Goal: Register for event/course

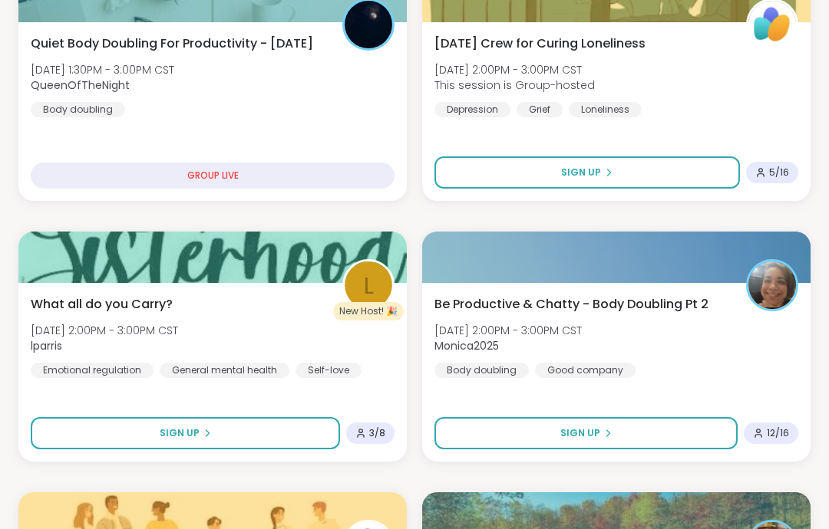
scroll to position [809, 0]
click at [792, 391] on div "Be Productive & Chatty - Body Doubling Pt 2 Fri, Oct 10 | 2:00PM - 3:00PM CST M…" at bounding box center [616, 372] width 388 height 179
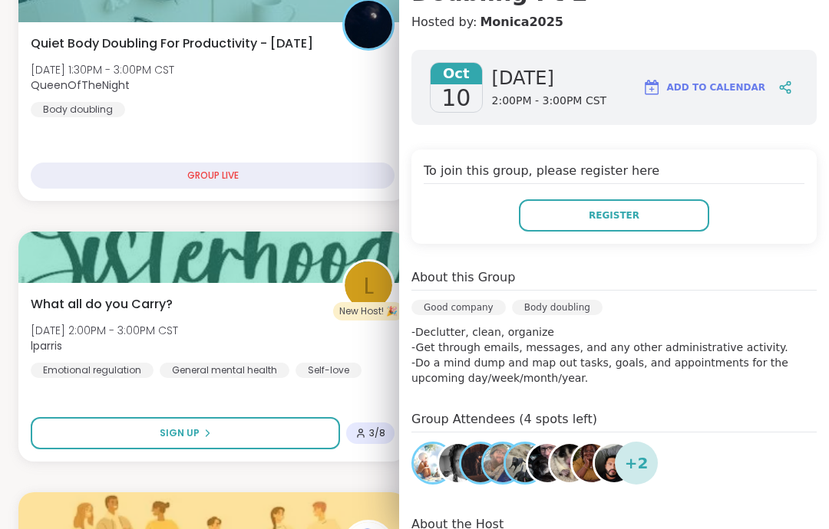
scroll to position [162, 0]
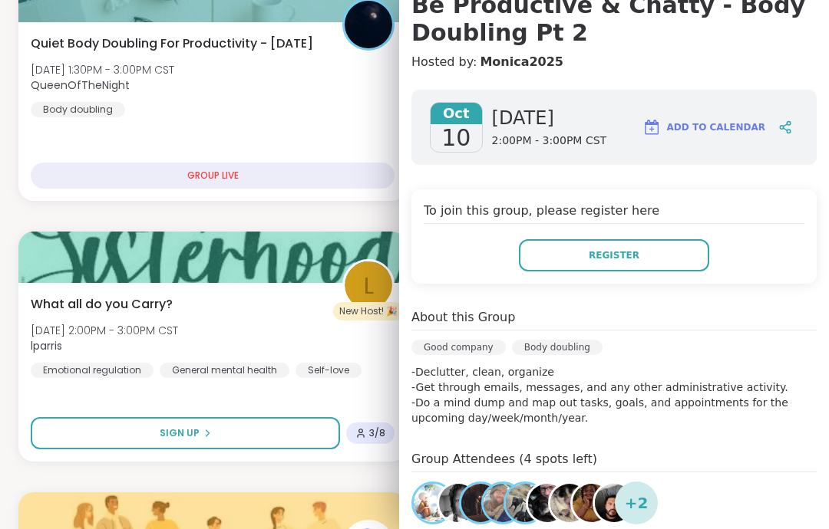
click at [677, 271] on button "Register" at bounding box center [614, 255] width 190 height 32
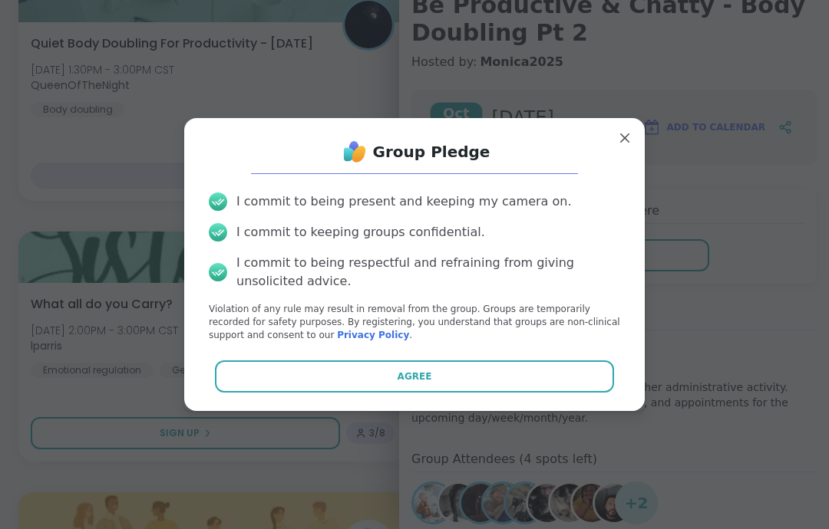
click at [581, 393] on button "Agree" at bounding box center [415, 377] width 400 height 32
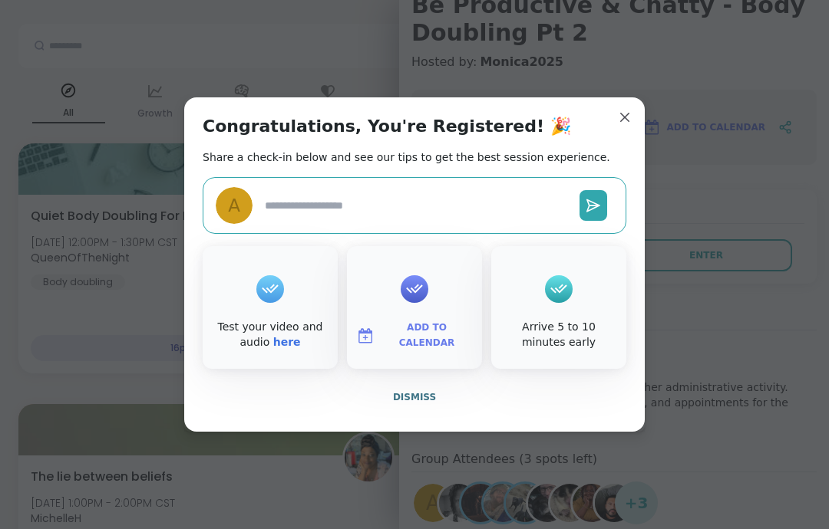
scroll to position [39, 0]
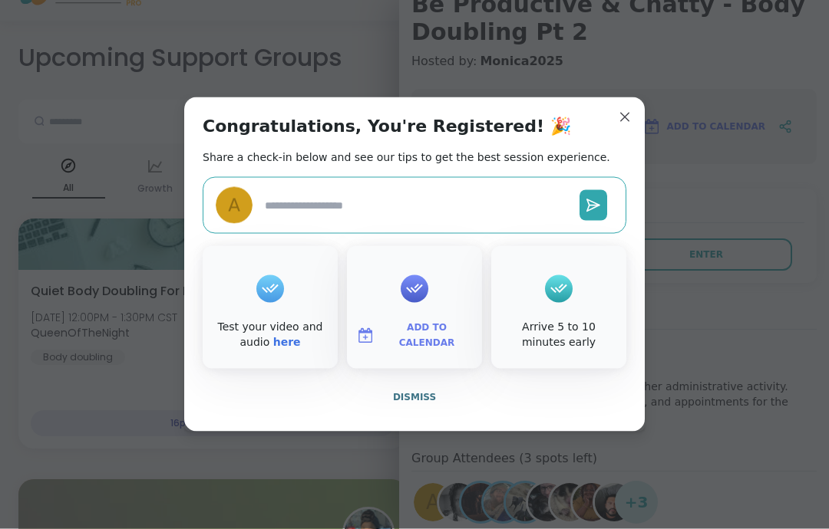
type textarea "*"
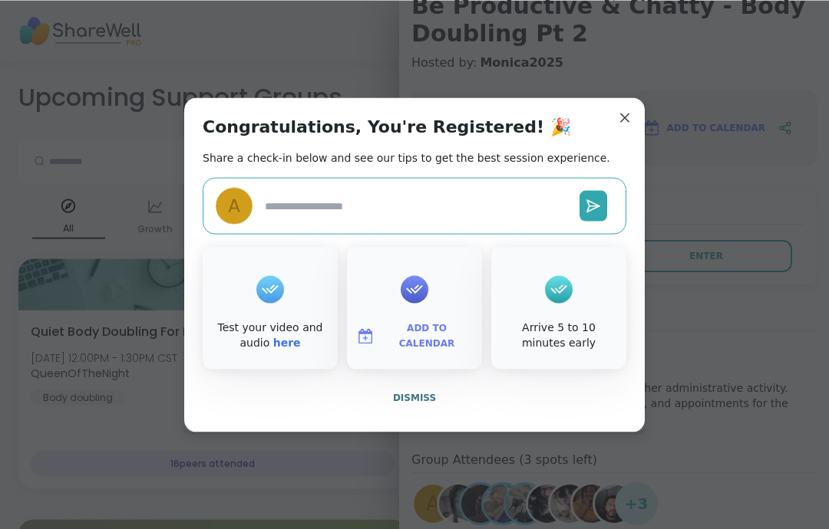
click at [420, 402] on span "Dismiss" at bounding box center [414, 397] width 43 height 11
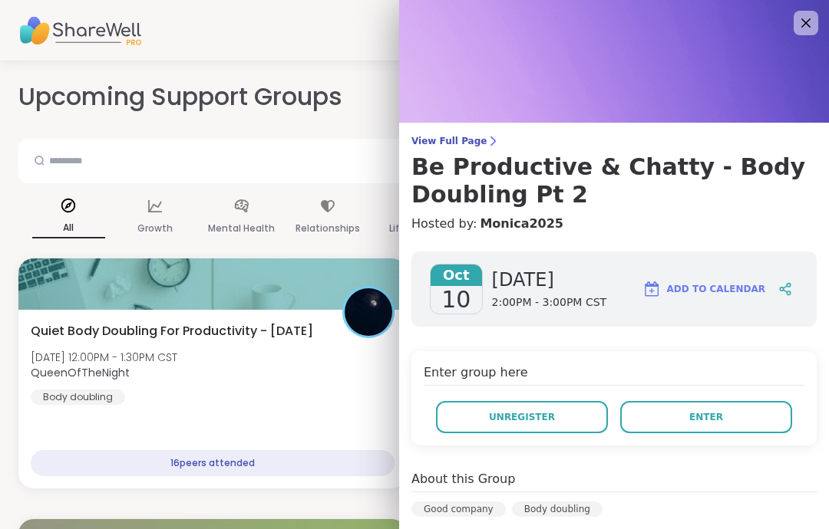
click at [799, 25] on icon at bounding box center [805, 23] width 18 height 18
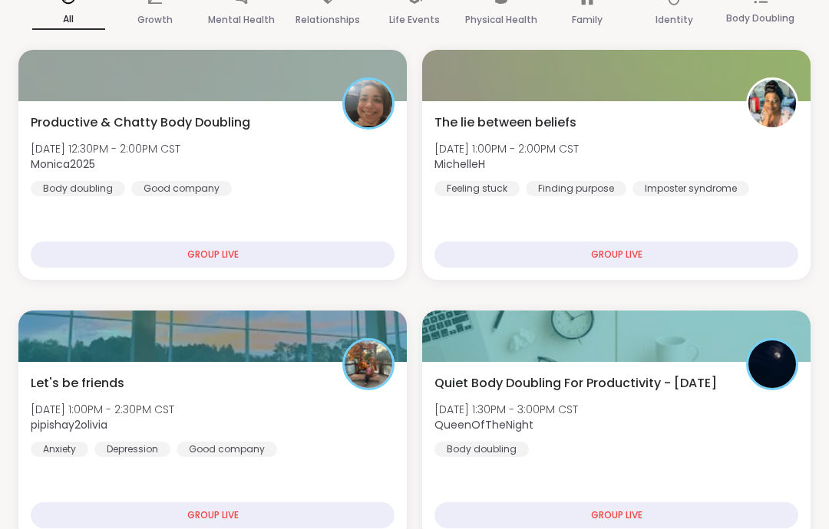
scroll to position [199, 0]
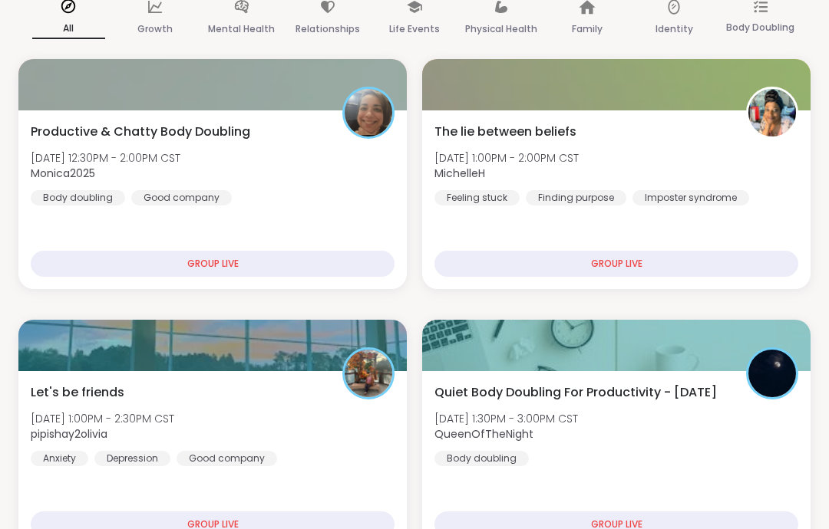
click at [359, 447] on div "Let's be friends Fri, Oct 10 | 1:00PM - 2:30PM CST pipishay2olivia Anxiety Depr…" at bounding box center [213, 425] width 364 height 83
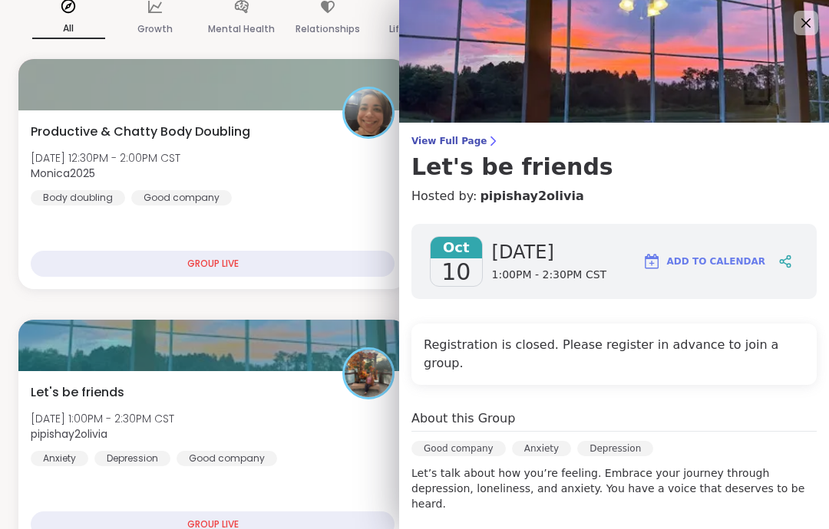
scroll to position [0, 0]
click at [806, 32] on icon at bounding box center [805, 23] width 18 height 18
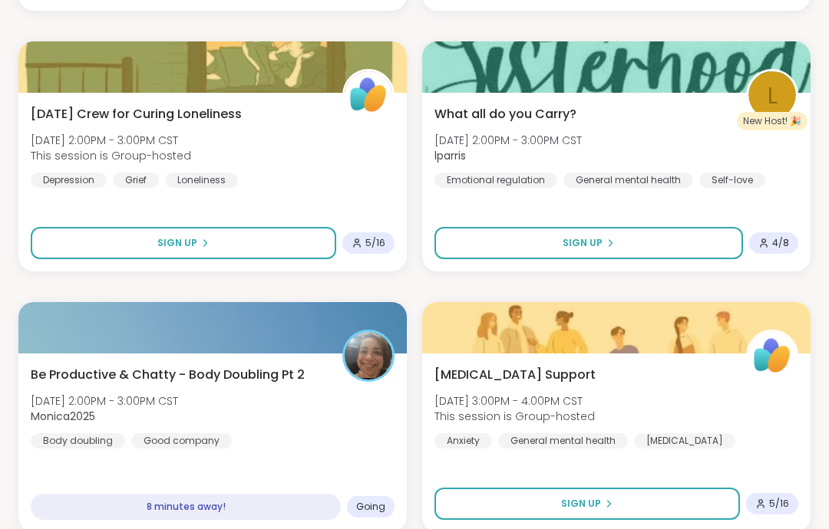
scroll to position [744, 0]
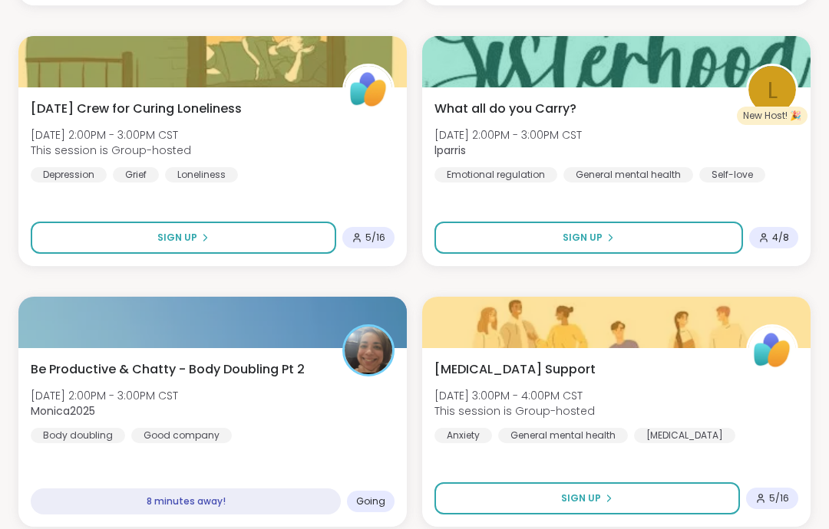
click at [372, 464] on div "Be Productive & Chatty - Body Doubling Pt 2 Fri, Oct 10 | 2:00PM - 3:00PM CST M…" at bounding box center [212, 437] width 388 height 179
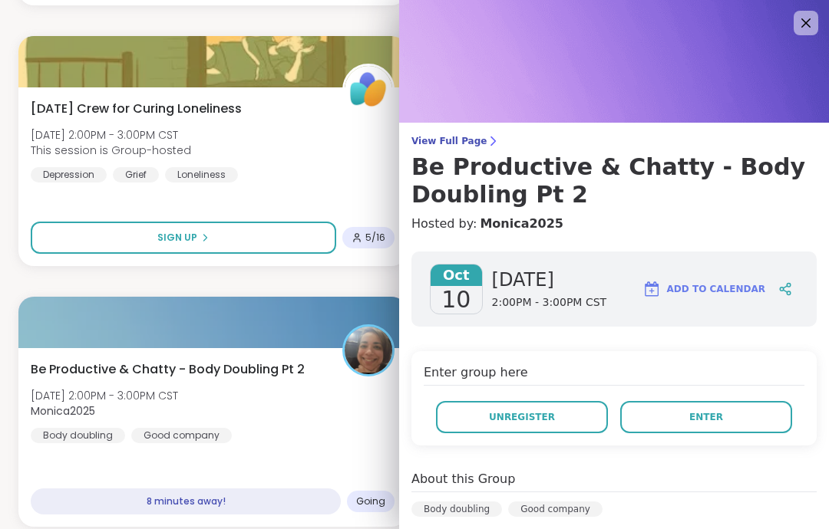
click at [738, 430] on button "Enter" at bounding box center [706, 417] width 172 height 32
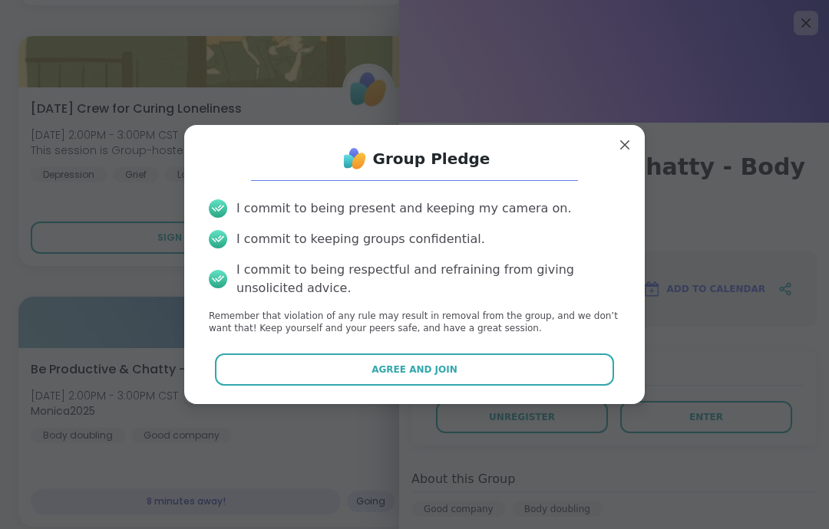
click at [604, 386] on button "Agree and Join" at bounding box center [415, 370] width 400 height 32
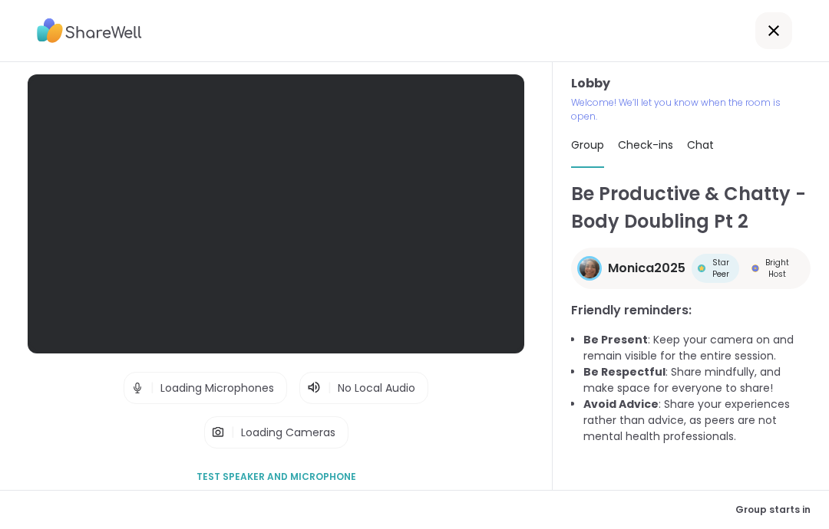
scroll to position [61, 0]
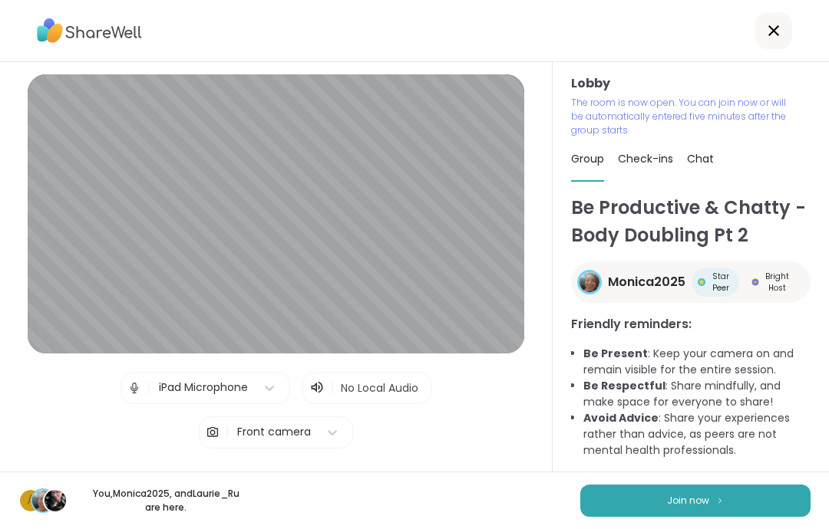
click at [779, 486] on button "Join now" at bounding box center [695, 501] width 230 height 32
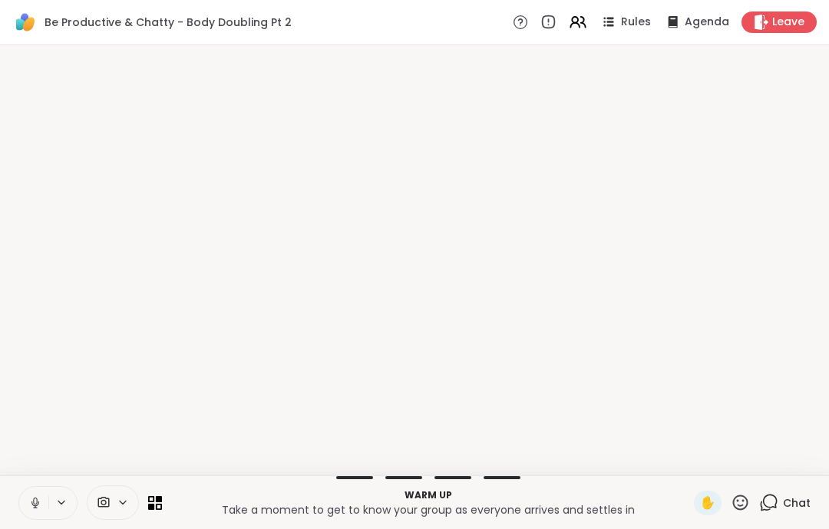
scroll to position [0, 0]
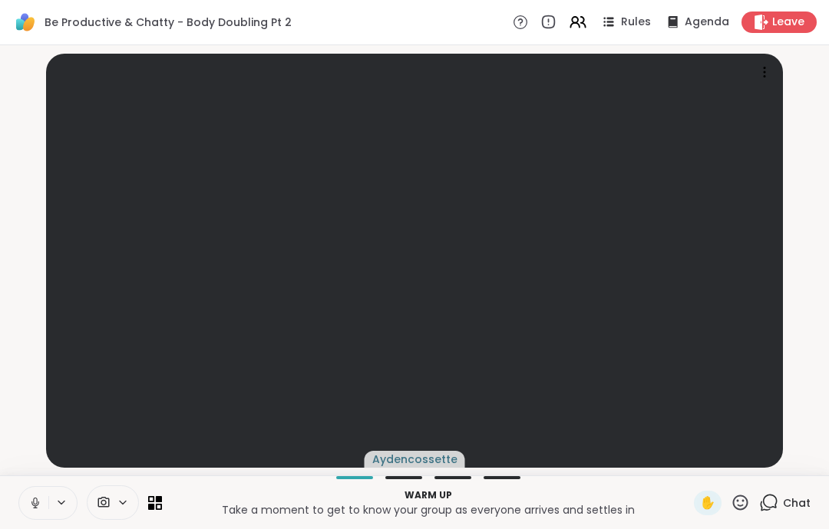
click at [34, 493] on button at bounding box center [33, 503] width 29 height 32
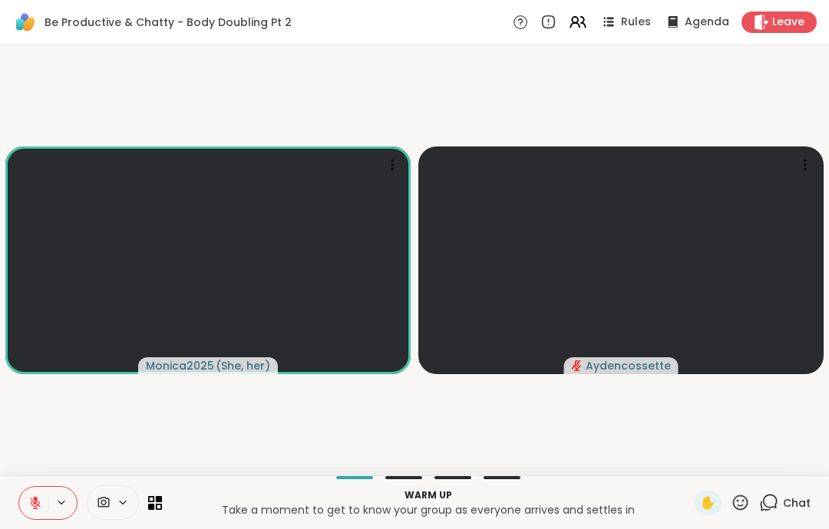
click at [40, 496] on icon at bounding box center [35, 503] width 14 height 14
click at [30, 513] on button at bounding box center [33, 503] width 29 height 32
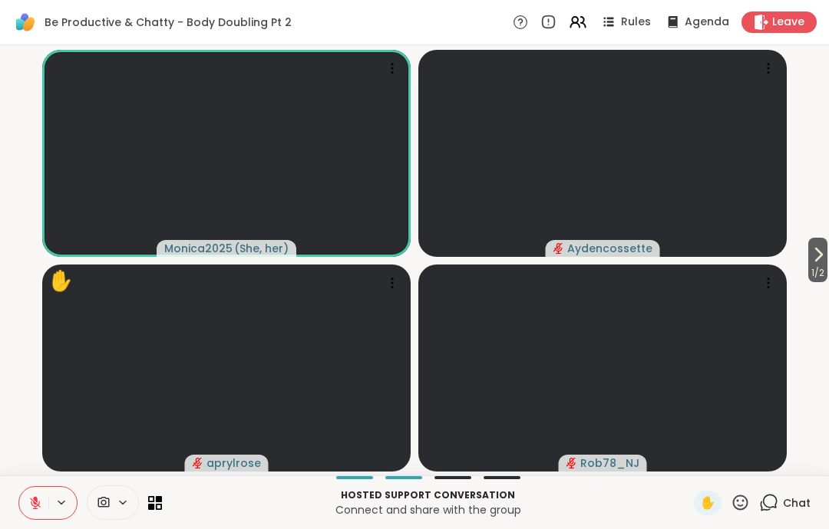
click at [33, 496] on icon at bounding box center [35, 503] width 14 height 14
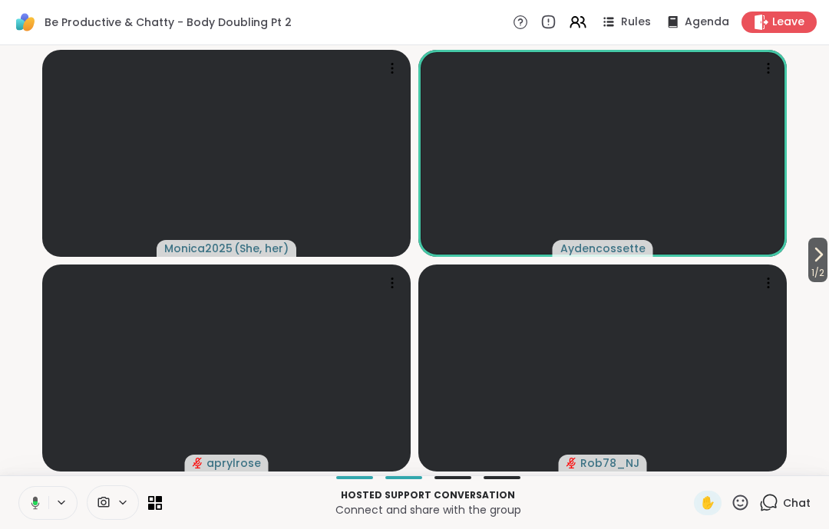
click at [32, 499] on icon at bounding box center [33, 503] width 14 height 14
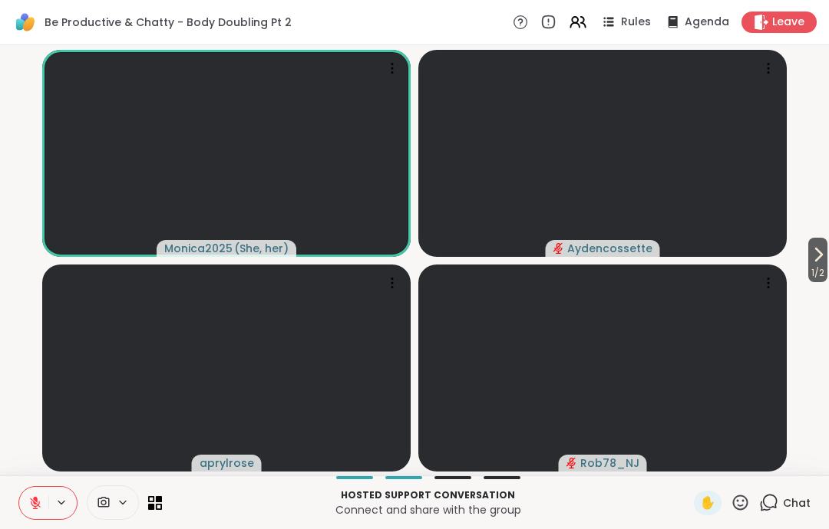
click at [31, 493] on button at bounding box center [33, 503] width 29 height 32
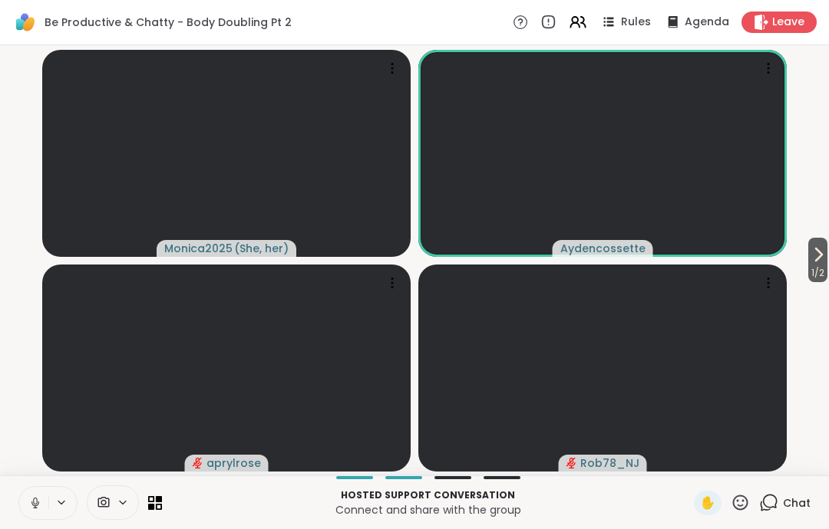
click at [30, 519] on button at bounding box center [33, 503] width 29 height 32
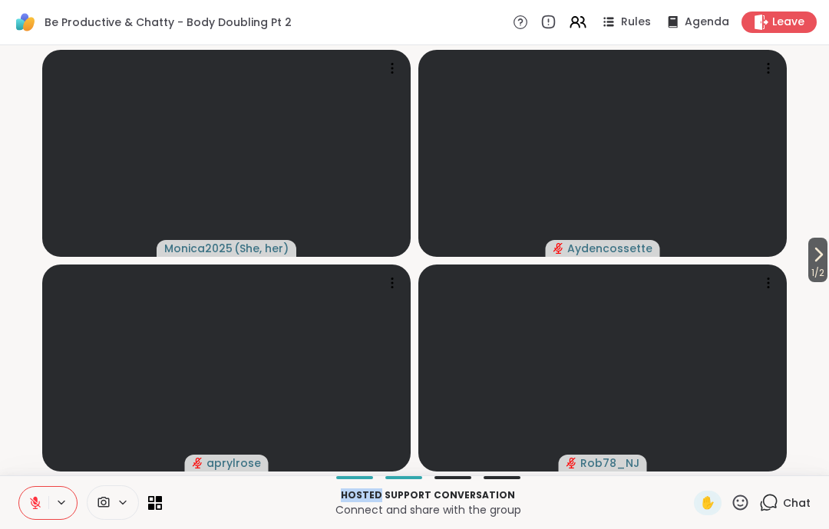
click at [12, 430] on video-player-container "1 / 2 Monica2025 ( She, her ) Aydencossette aprylrose Rob78_NJ" at bounding box center [414, 260] width 810 height 418
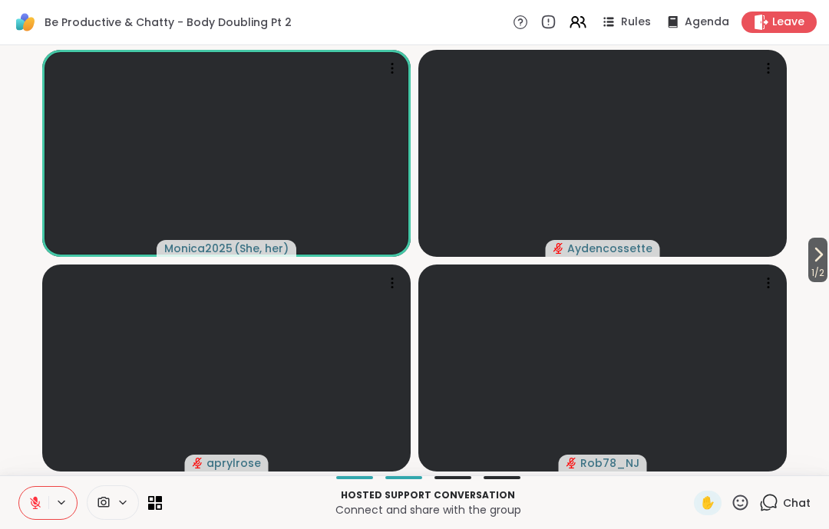
click at [25, 498] on button at bounding box center [33, 503] width 29 height 32
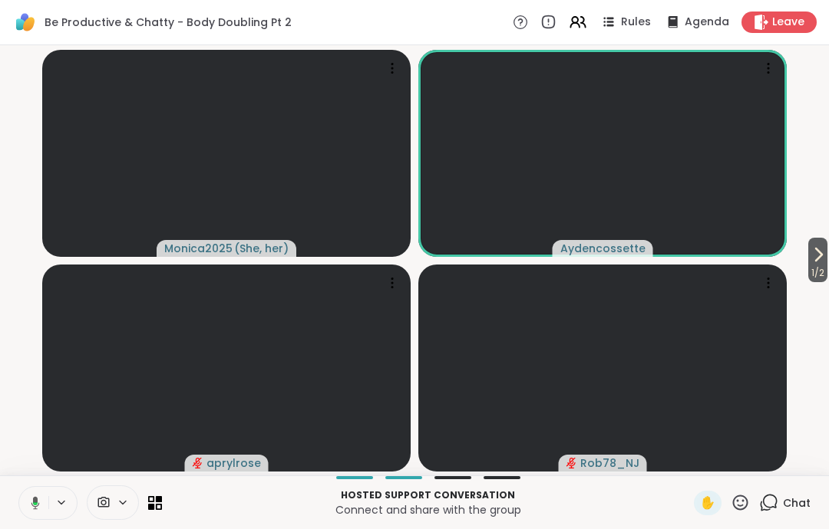
click at [31, 498] on icon at bounding box center [33, 503] width 14 height 14
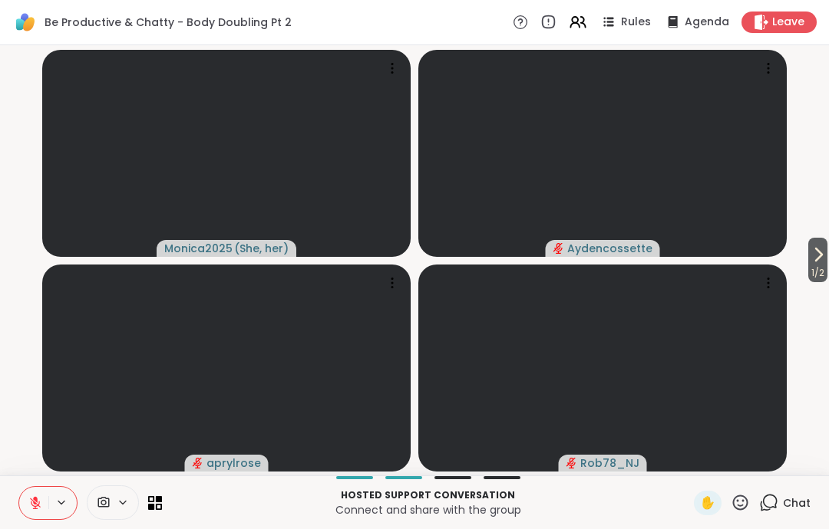
click at [36, 504] on icon at bounding box center [35, 503] width 11 height 11
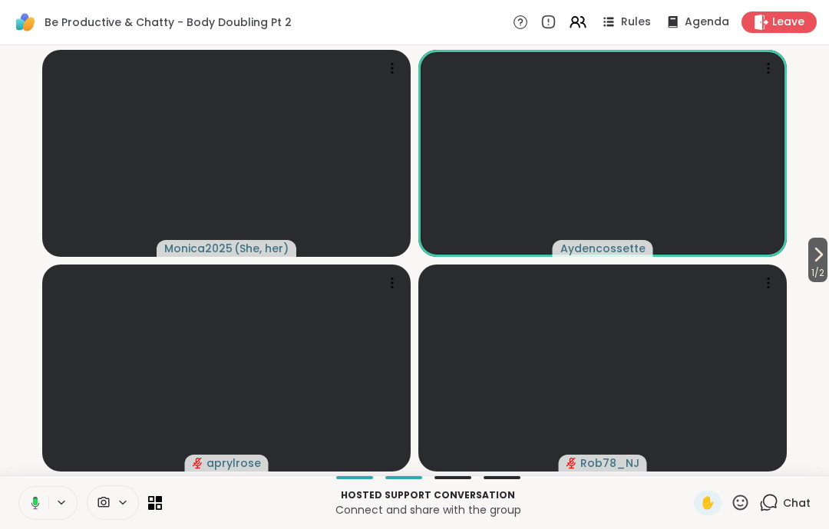
click at [25, 496] on button at bounding box center [32, 503] width 31 height 32
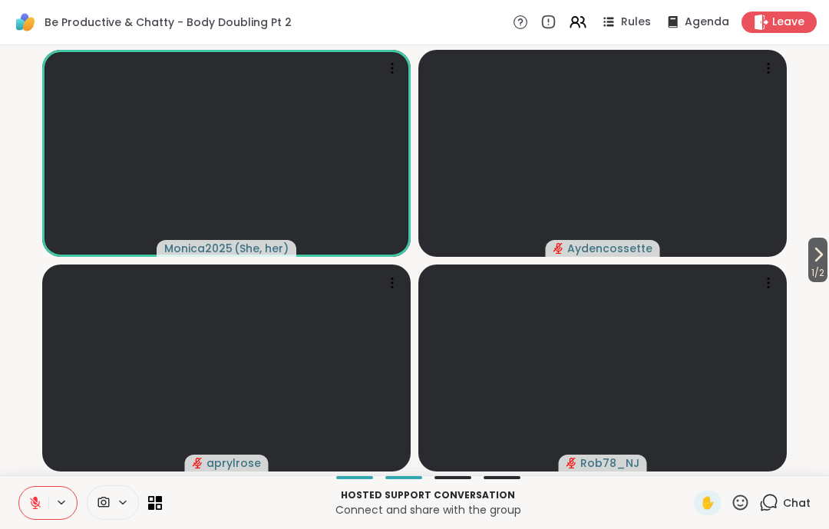
click at [26, 489] on button at bounding box center [33, 503] width 29 height 32
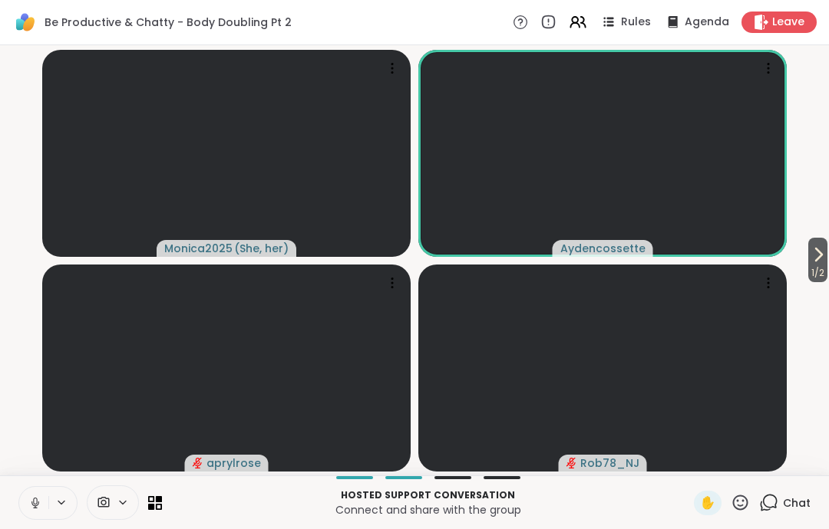
click at [33, 499] on icon at bounding box center [35, 503] width 14 height 14
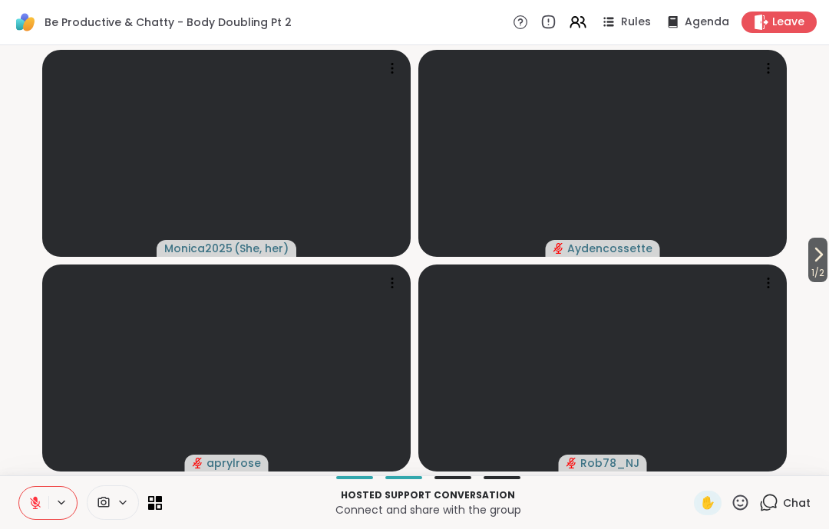
click at [45, 505] on button at bounding box center [33, 503] width 29 height 32
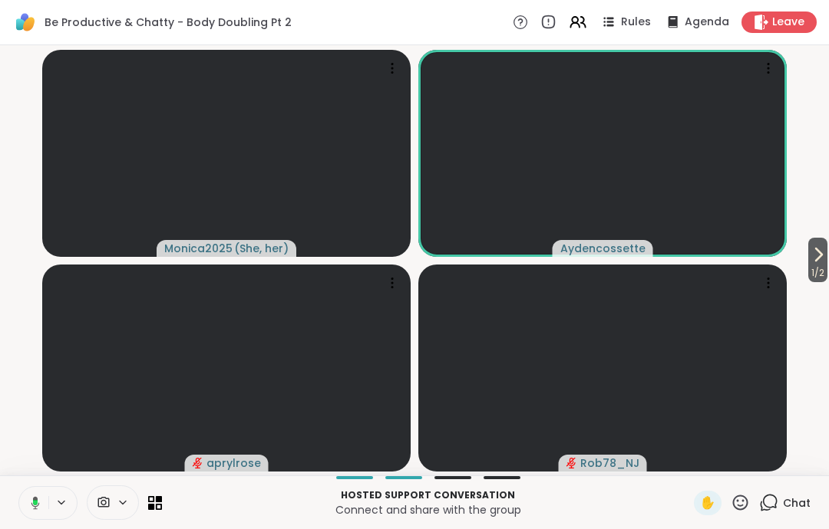
click at [31, 503] on icon at bounding box center [33, 503] width 14 height 14
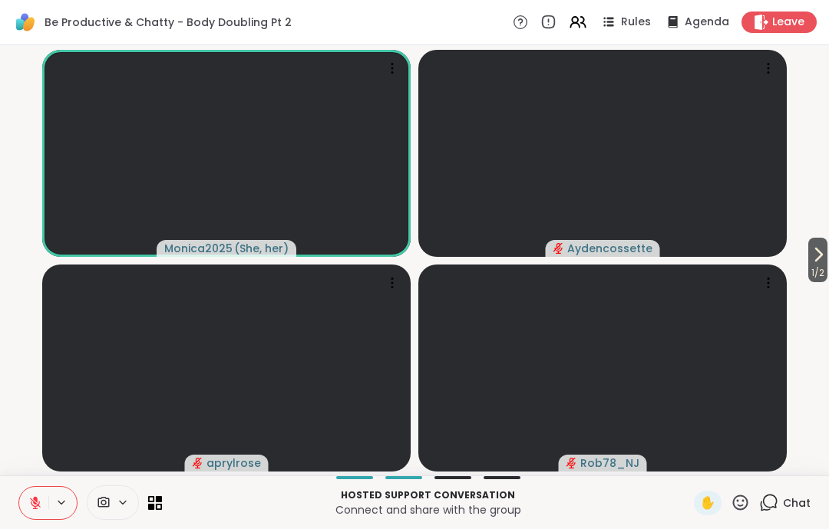
click at [35, 487] on button at bounding box center [33, 503] width 29 height 32
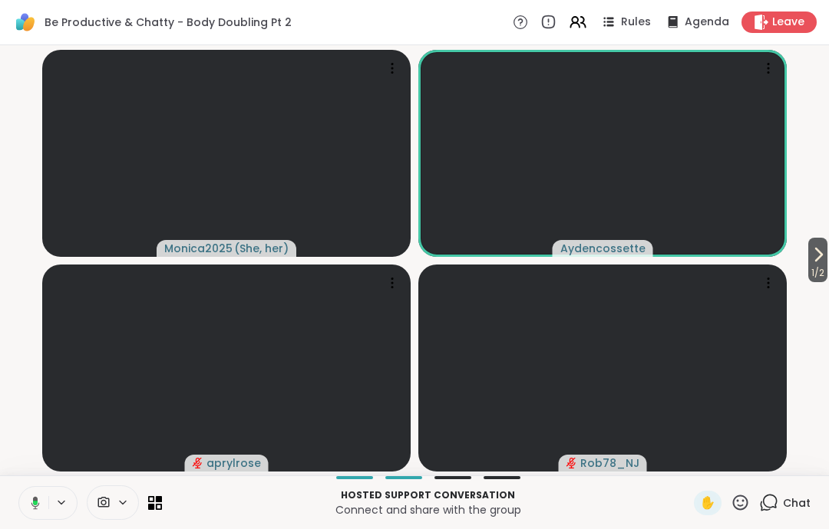
click at [39, 493] on button at bounding box center [32, 503] width 31 height 32
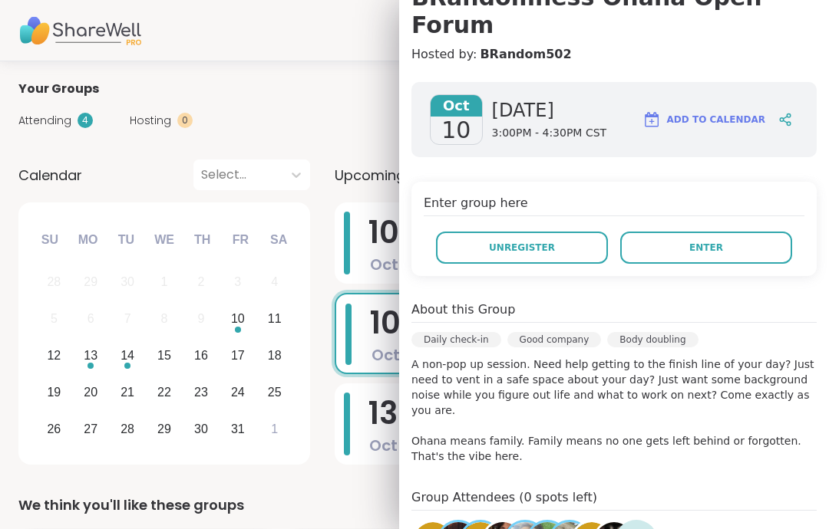
scroll to position [175, 0]
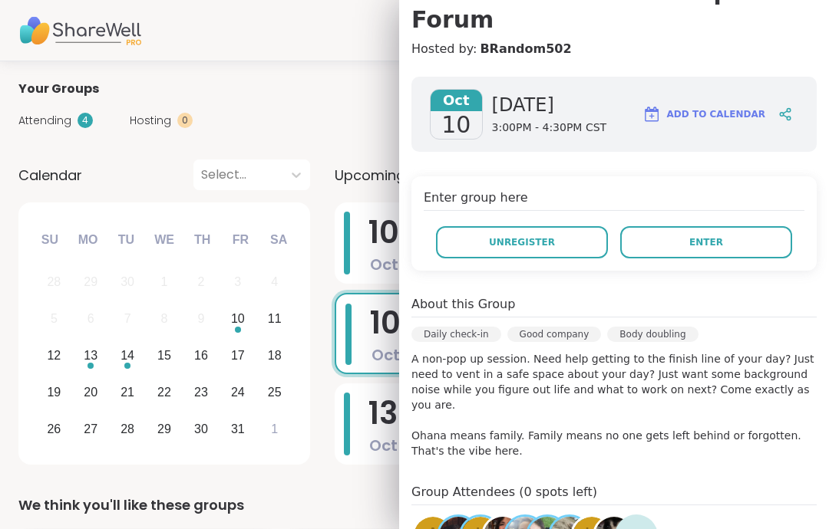
click at [697, 236] on span "Enter" at bounding box center [706, 243] width 34 height 14
click at [700, 236] on span "Enter" at bounding box center [706, 243] width 34 height 14
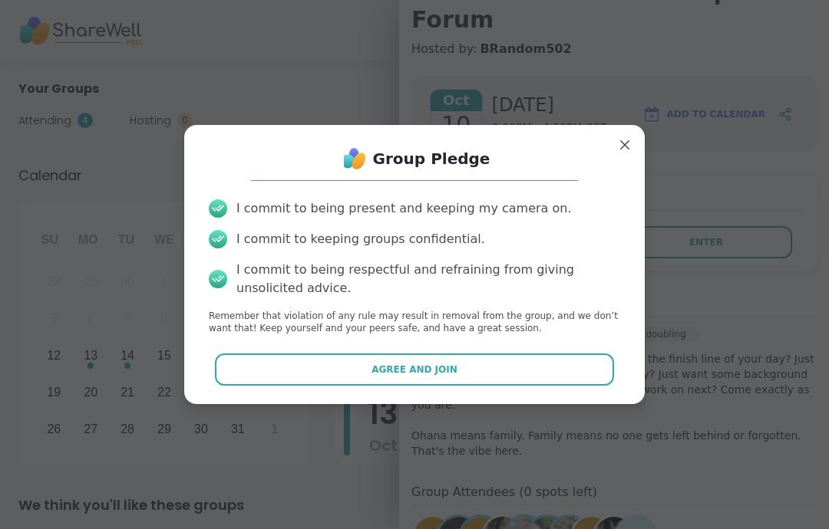
click at [536, 350] on div "Group Pledge I commit to being present and keeping my camera on. I commit to ke…" at bounding box center [414, 264] width 436 height 255
click at [536, 349] on div "Group Pledge I commit to being present and keeping my camera on. I commit to ke…" at bounding box center [414, 264] width 436 height 255
click at [528, 369] on button "Agree and Join" at bounding box center [415, 370] width 400 height 32
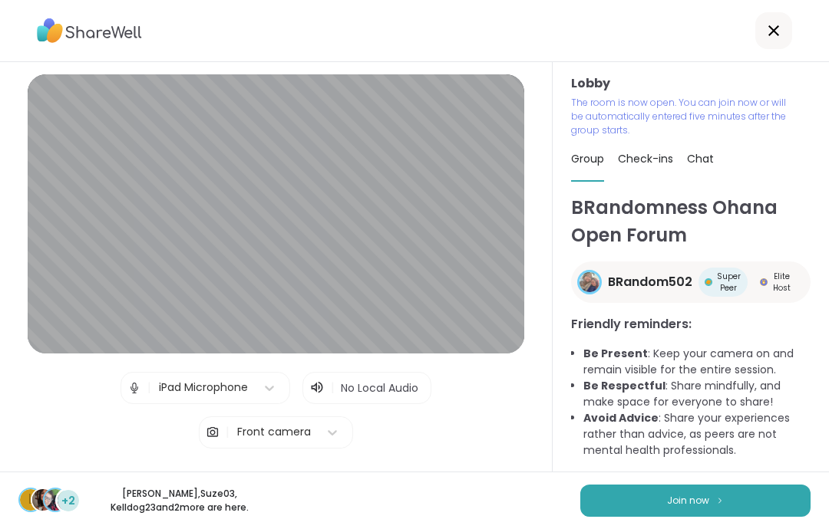
click at [778, 502] on button "Join now" at bounding box center [695, 501] width 230 height 32
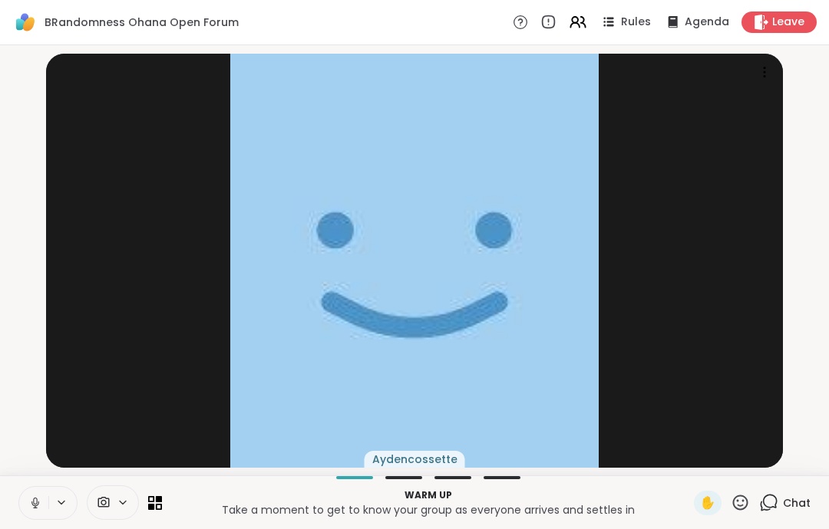
click at [33, 504] on icon at bounding box center [35, 503] width 14 height 14
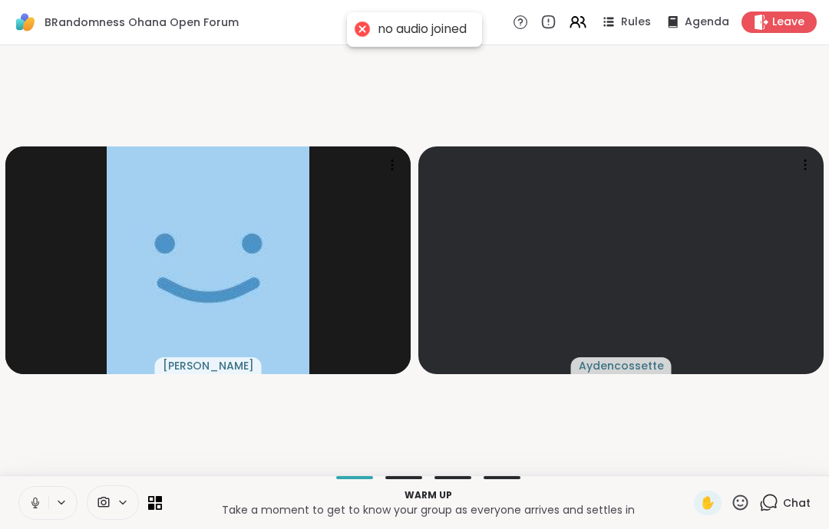
click at [44, 493] on button at bounding box center [33, 503] width 29 height 32
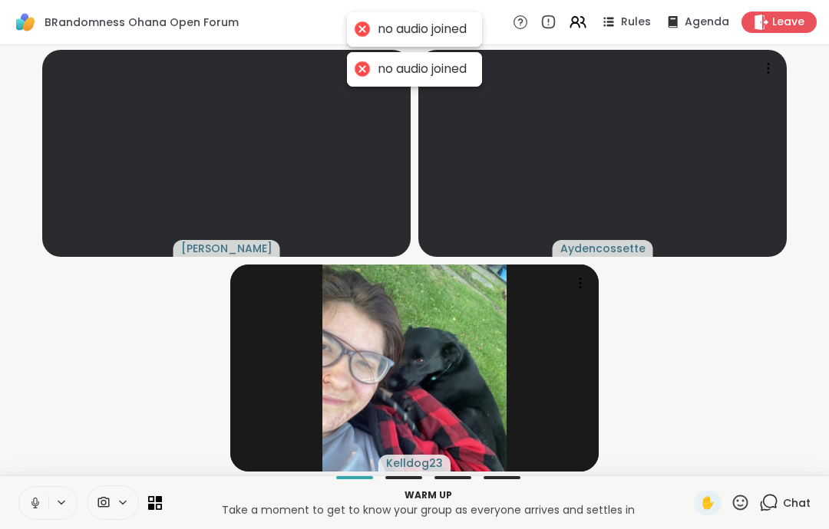
click at [28, 503] on button at bounding box center [33, 503] width 29 height 32
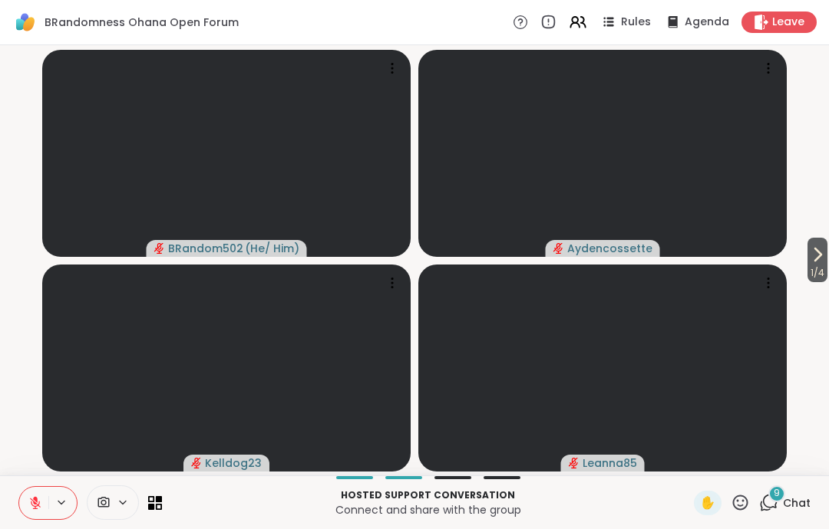
click at [25, 512] on button at bounding box center [33, 503] width 29 height 32
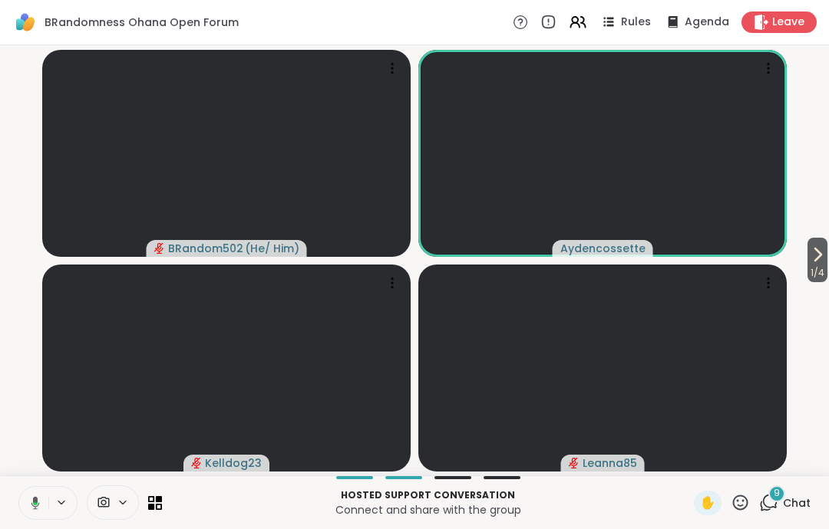
click at [35, 499] on icon at bounding box center [35, 502] width 8 height 13
